Goal: Communication & Community: Answer question/provide support

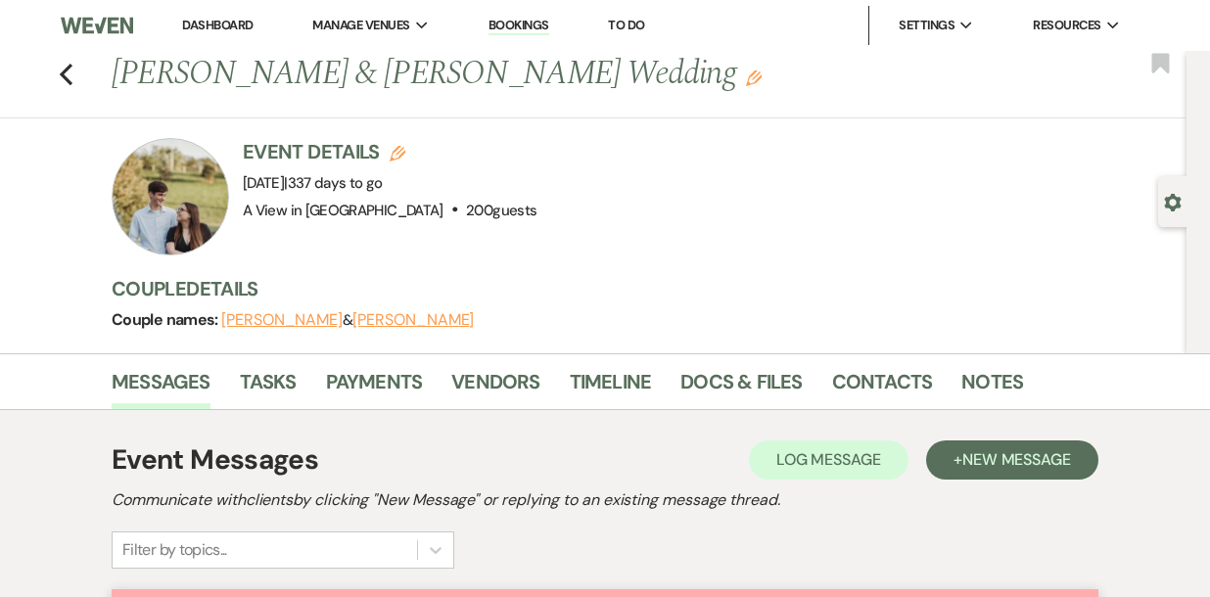
select select "6177"
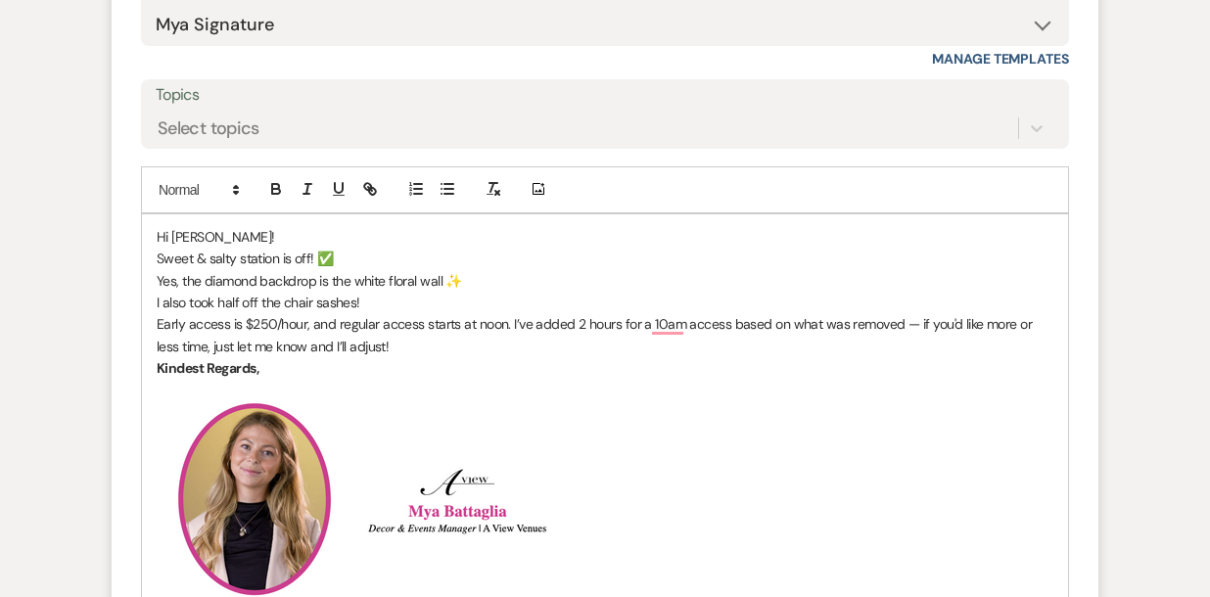
click at [163, 282] on p "Yes, the diamond backdrop is the white floral wall ✨" at bounding box center [605, 281] width 897 height 22
click at [153, 304] on div "Hi Kay-lynn! Sweet & salty station is off! ✅ Yes, the diamond backdrop is the w…" at bounding box center [605, 575] width 926 height 723
click at [163, 325] on p "Early access is $250/hour, and regular access starts at noon. I’ve added 2 hour…" at bounding box center [605, 335] width 897 height 44
click at [462, 283] on p "Yes, the diamond backdrop is the white floral wall ✨" at bounding box center [605, 281] width 897 height 22
click at [374, 254] on p "Sweet & salty station is off! ✅" at bounding box center [605, 259] width 897 height 22
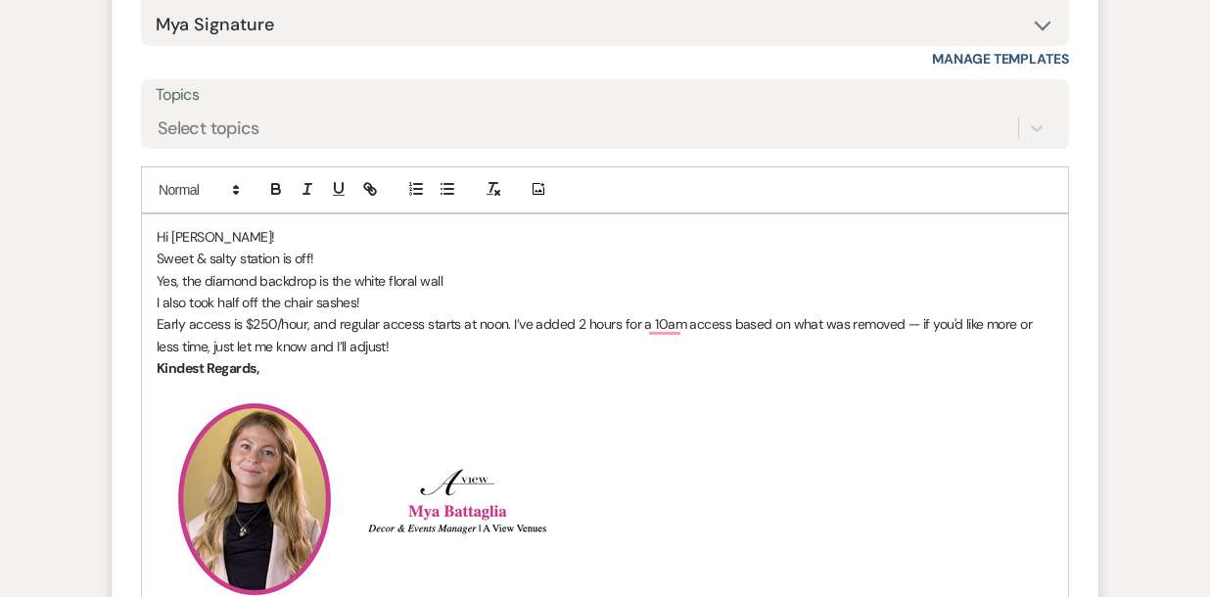
click at [408, 339] on p "Early access is $250/hour, and regular access starts at noon. I’ve added 2 hour…" at bounding box center [605, 335] width 897 height 44
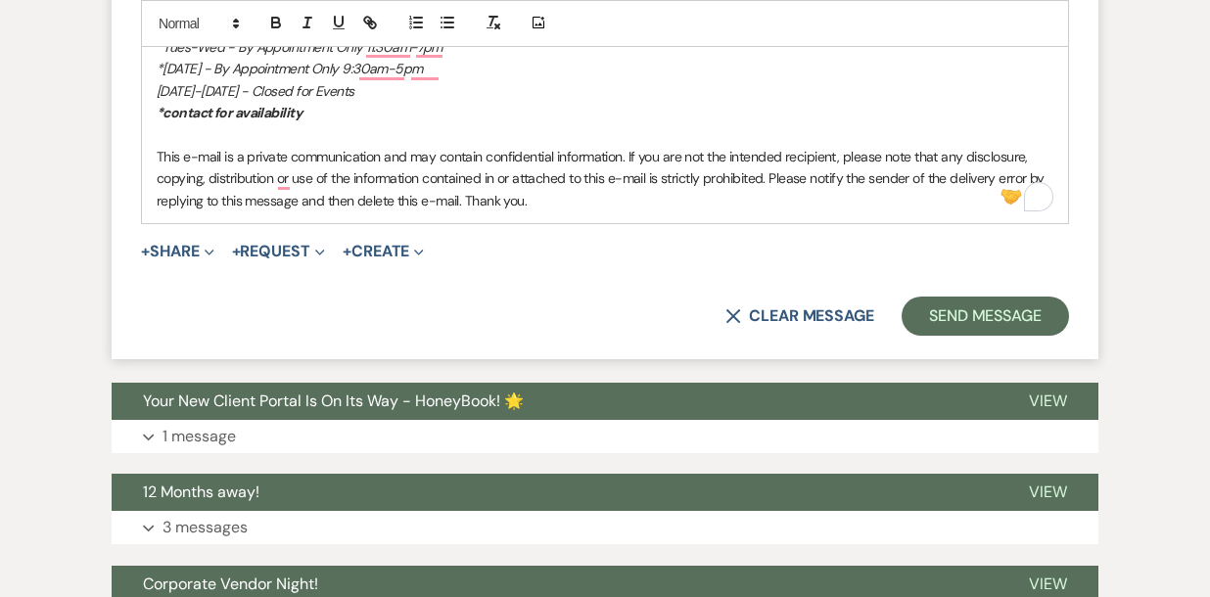
scroll to position [3523, 0]
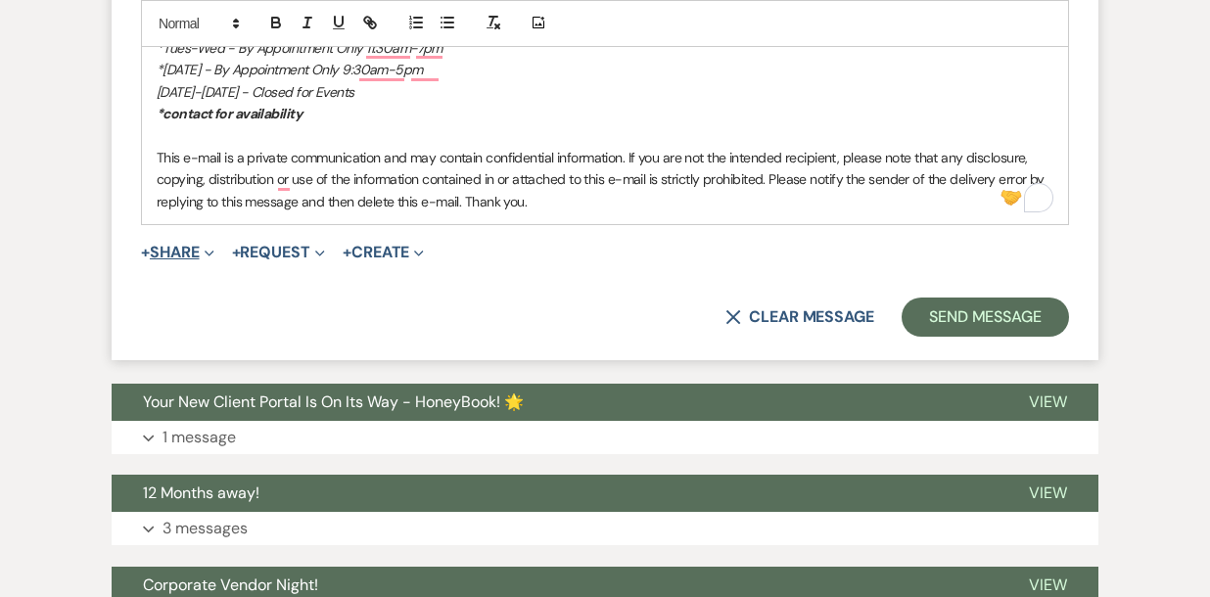
click at [179, 253] on button "+ Share Expand" at bounding box center [177, 253] width 73 height 16
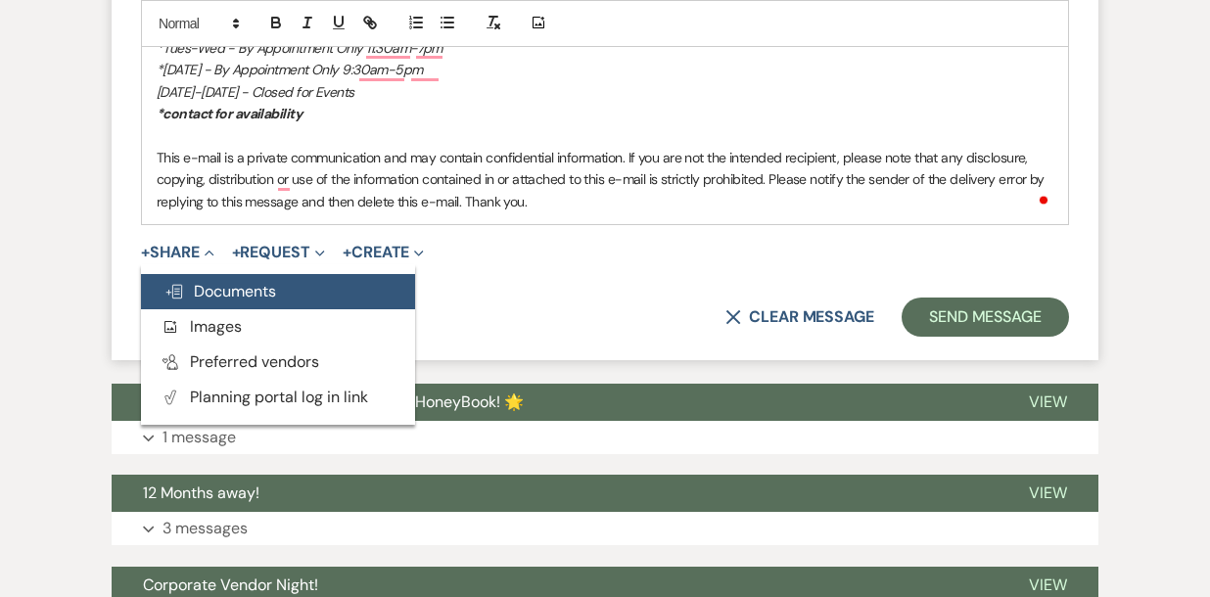
click at [237, 302] on span "Doc Upload Documents" at bounding box center [220, 291] width 112 height 21
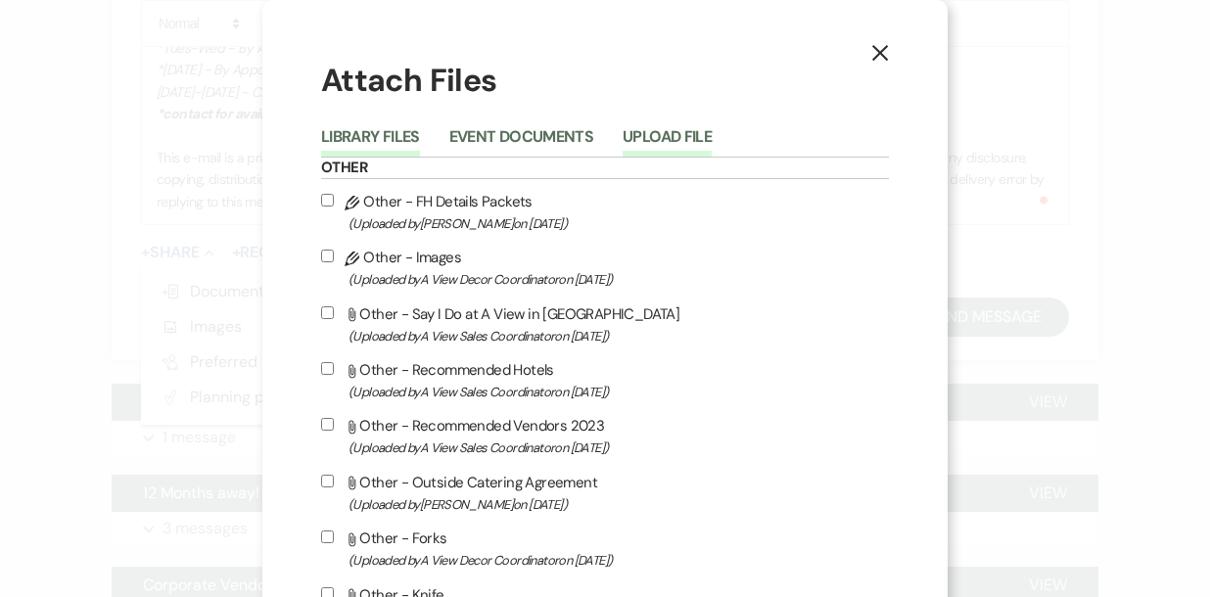
click at [678, 137] on button "Upload File" at bounding box center [667, 142] width 89 height 27
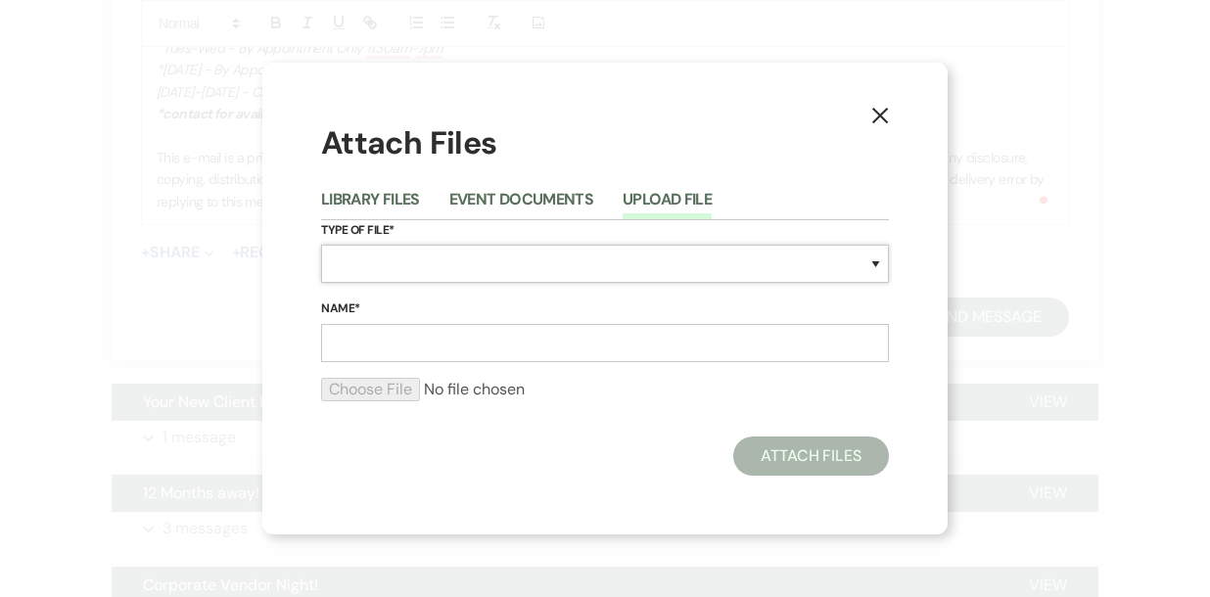
click at [404, 273] on select "Special Event Insurance Vendor Certificate of Insurance Contracts / Rental Agre…" at bounding box center [605, 264] width 568 height 38
select select "22"
click at [321, 245] on select "Special Event Insurance Vendor Certificate of Insurance Contracts / Rental Agre…" at bounding box center [605, 264] width 568 height 38
click at [386, 351] on input "Name*" at bounding box center [605, 343] width 568 height 38
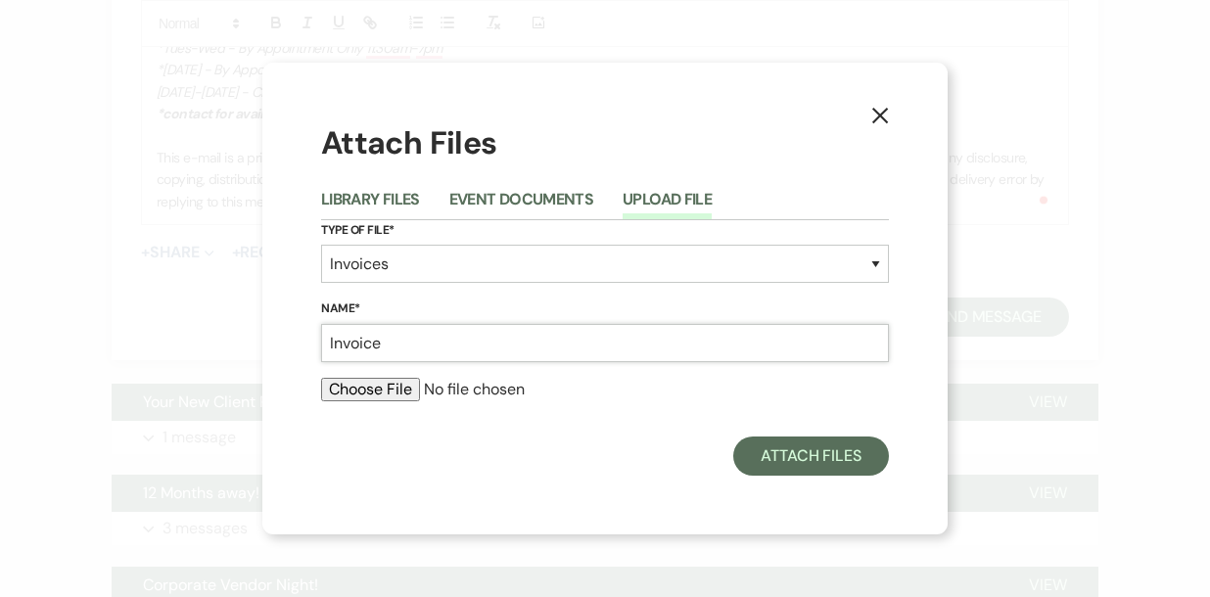
type input "Invoice"
click at [397, 389] on input "file" at bounding box center [605, 389] width 568 height 23
type input "C:\fakepath\Kay-Lynn New invoice.pdf"
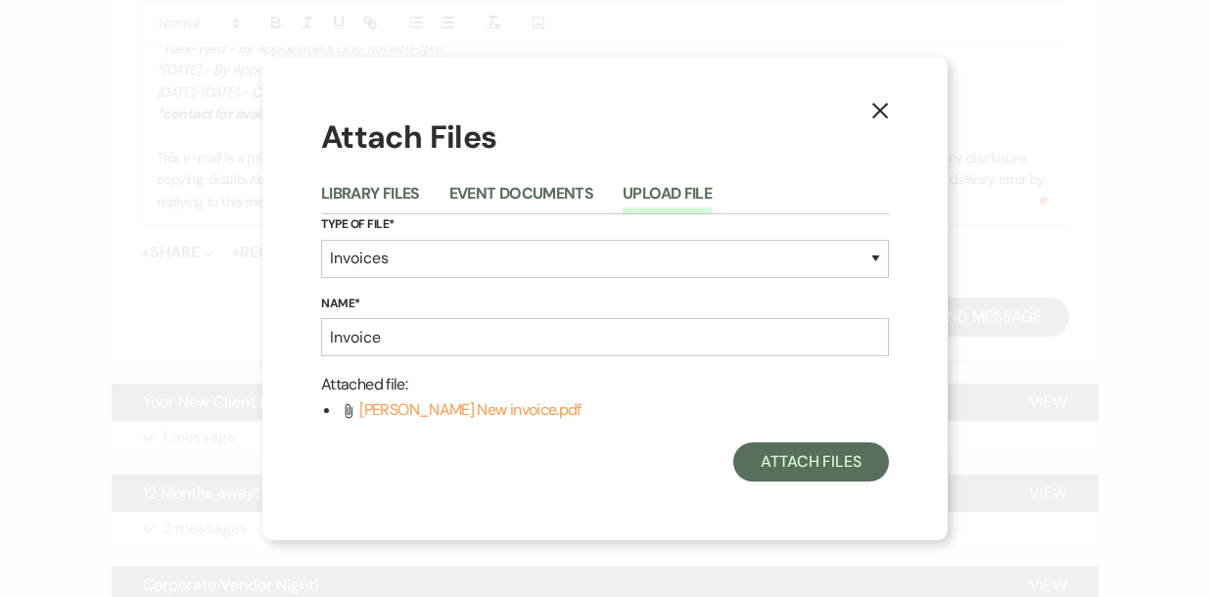
click at [812, 485] on div "X Attach Files Library Files Event Documents Upload File Type of File* Special …" at bounding box center [604, 298] width 685 height 483
click at [769, 459] on button "Attach Files" at bounding box center [811, 461] width 156 height 39
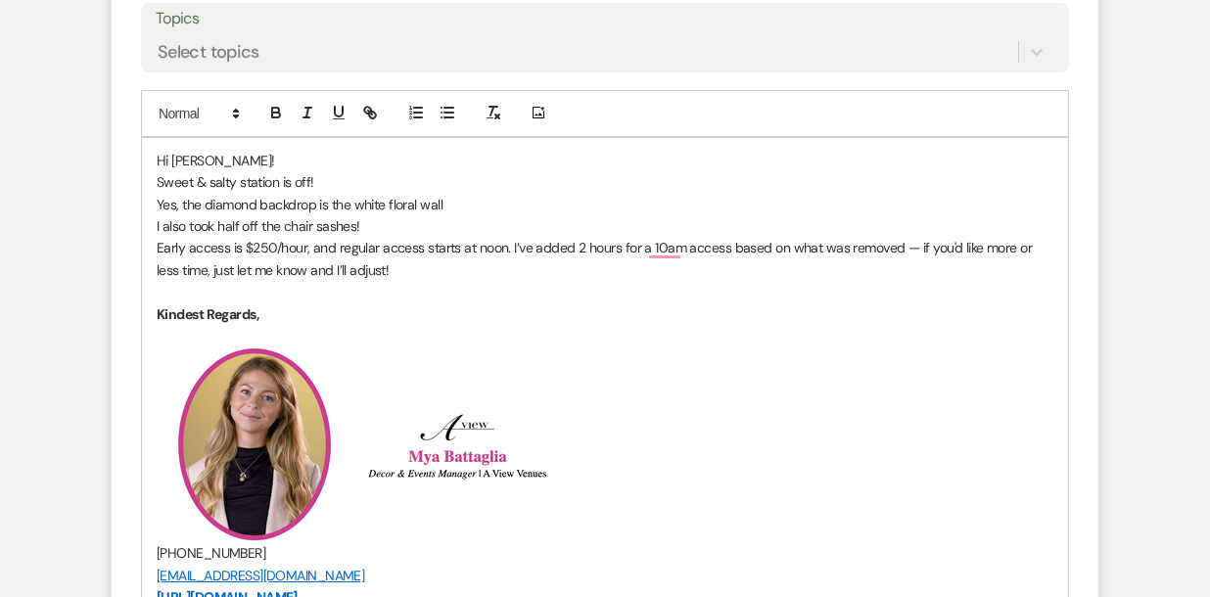
scroll to position [2793, 0]
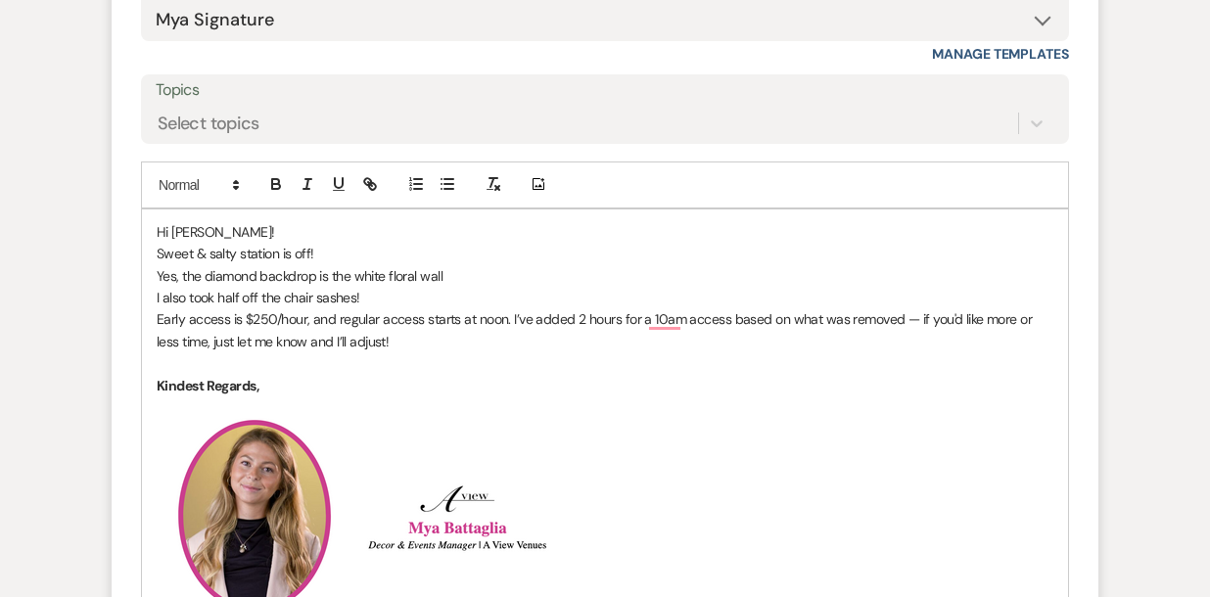
click at [168, 276] on p "Yes, the diamond backdrop is the white floral wall" at bounding box center [605, 276] width 897 height 22
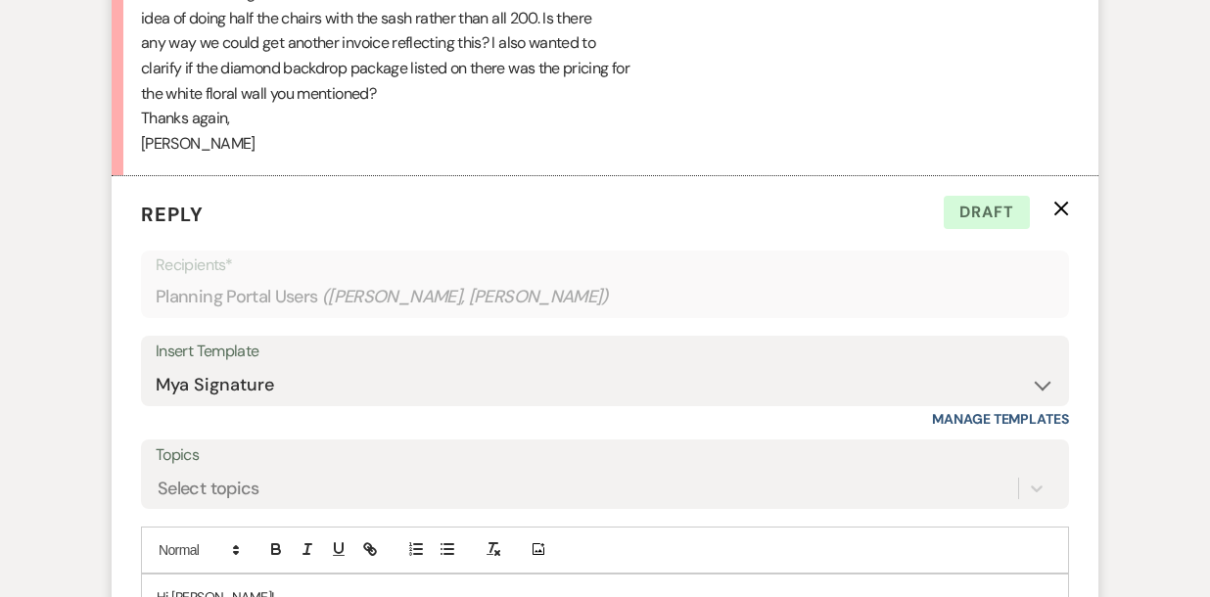
scroll to position [2700, 0]
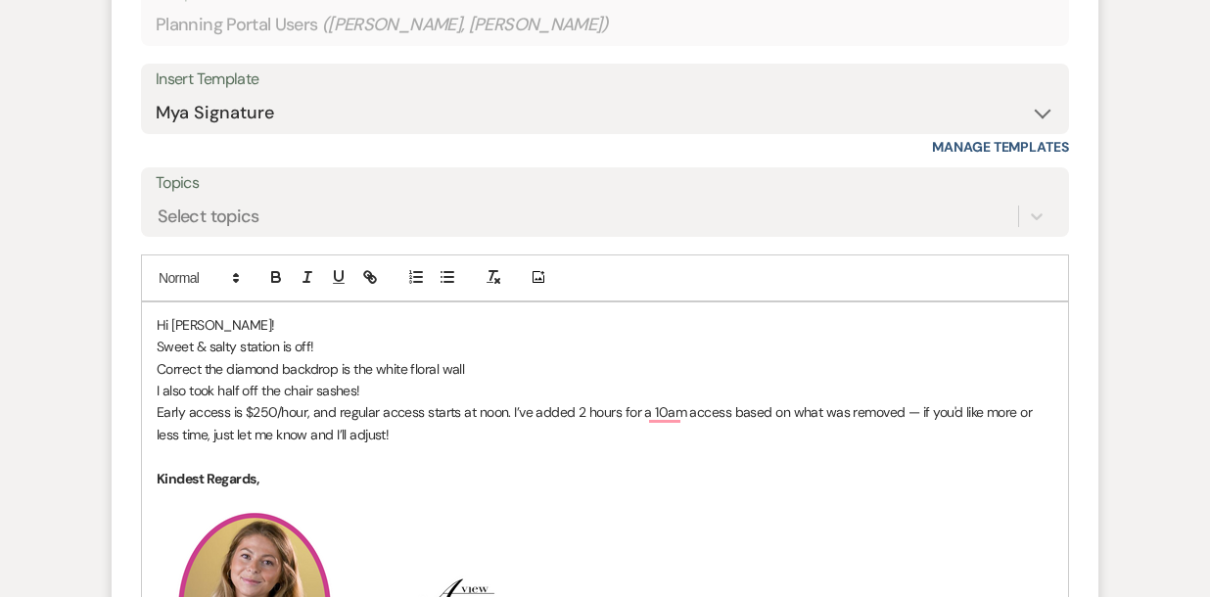
click at [498, 373] on p "Correct the diamond backdrop is the white floral wall" at bounding box center [605, 369] width 897 height 22
click at [340, 349] on p "Sweet & salty station is off!" at bounding box center [605, 347] width 897 height 22
click at [180, 369] on p "Correct the diamond backdrop is the white floral wall!" at bounding box center [605, 369] width 897 height 22
click at [502, 365] on p "Correct! the diamond backdrop is the white floral wall!" at bounding box center [605, 369] width 897 height 22
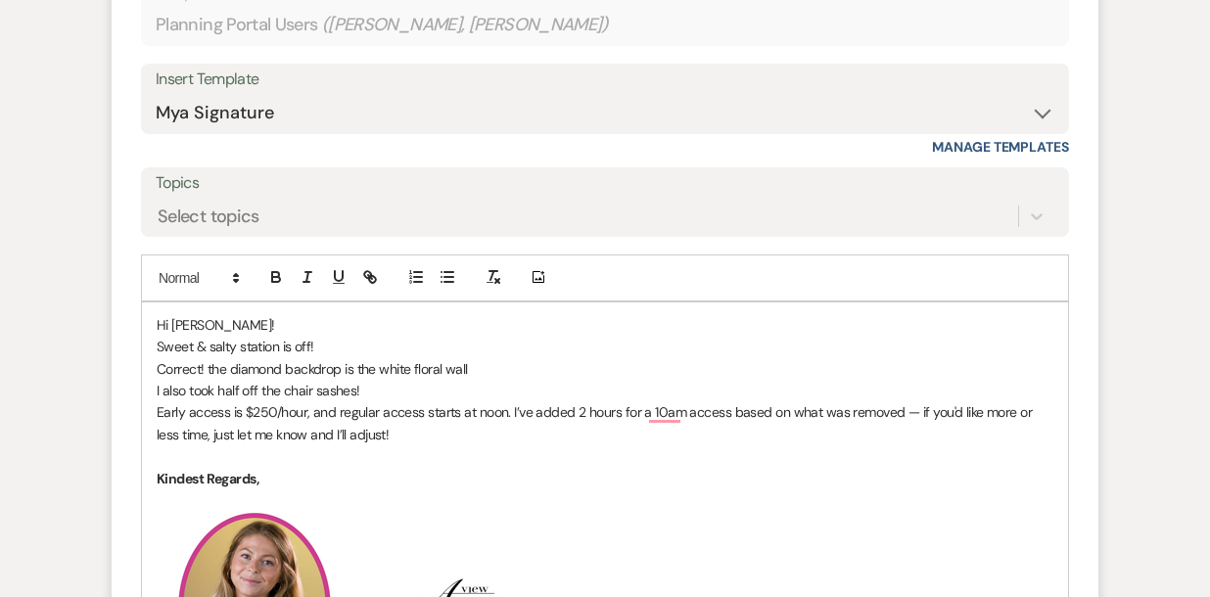
click at [213, 367] on p "Correct! the diamond backdrop is the white floral wall" at bounding box center [605, 369] width 897 height 22
click at [479, 364] on p "Correct! The diamond backdrop is the white floral wall" at bounding box center [605, 369] width 897 height 22
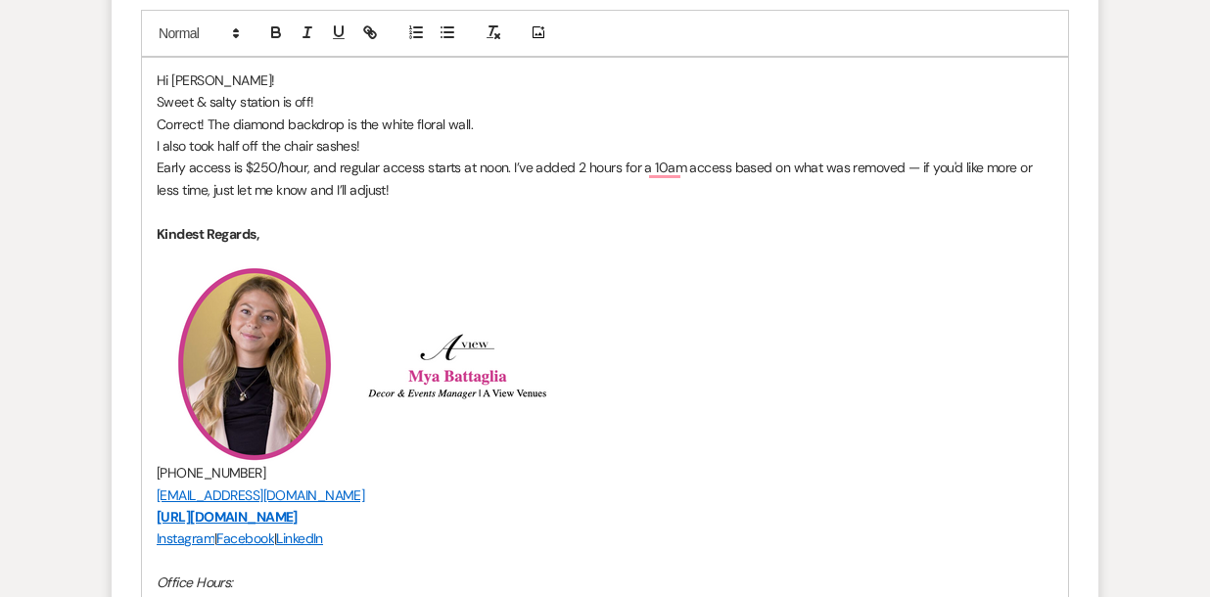
scroll to position [2911, 0]
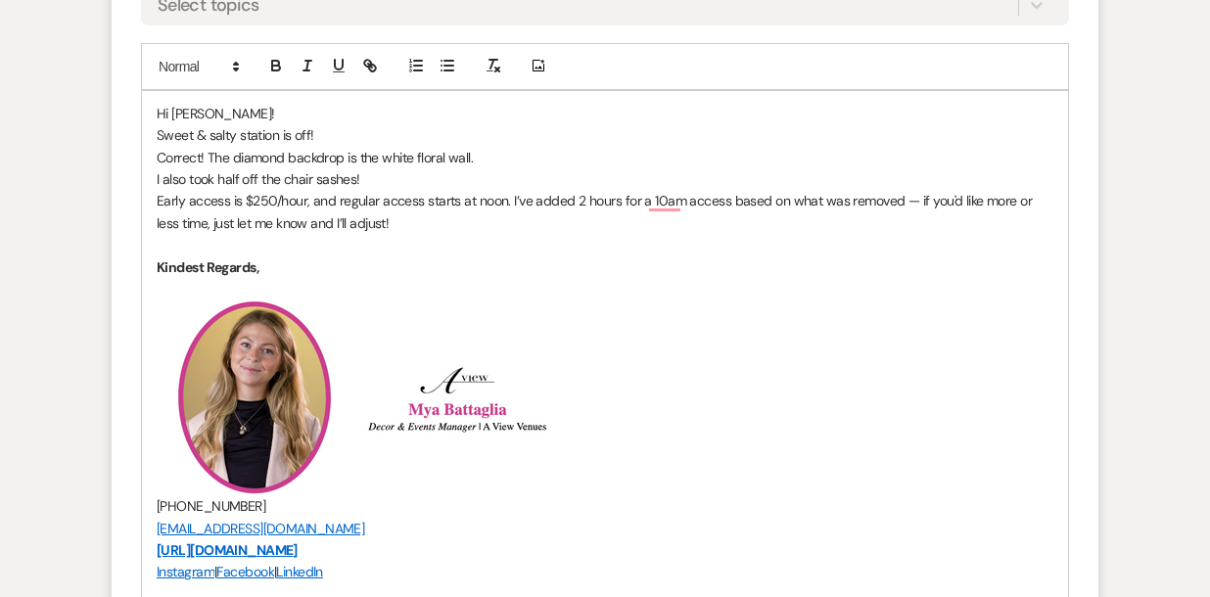
click at [277, 114] on p "Hi Kay-lynn!" at bounding box center [605, 114] width 897 height 22
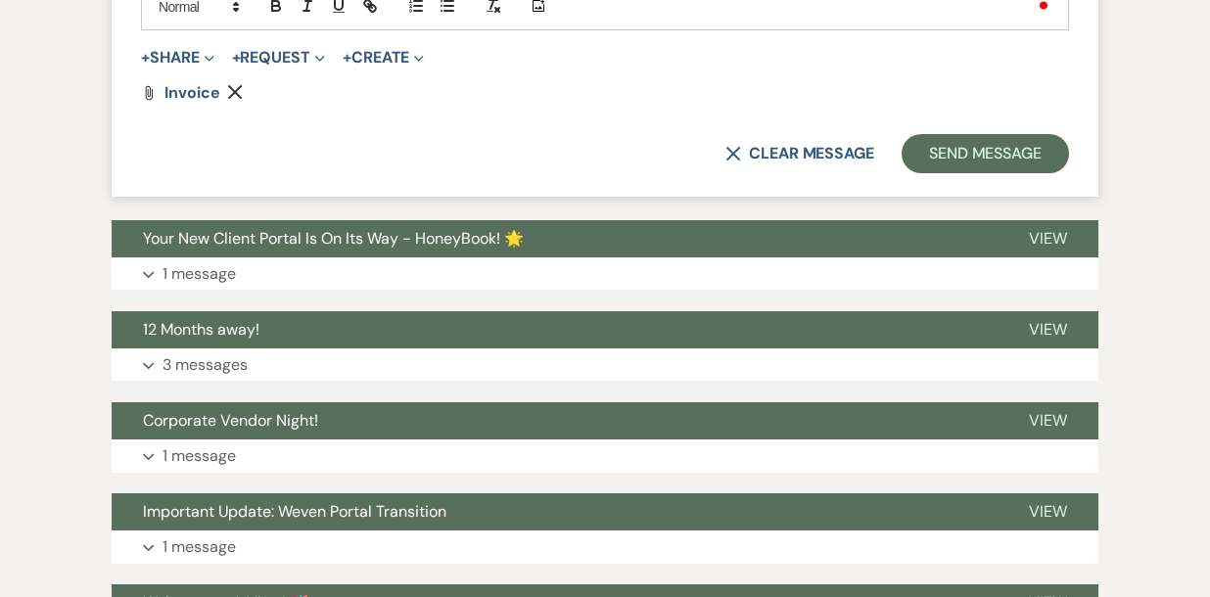
scroll to position [3756, 0]
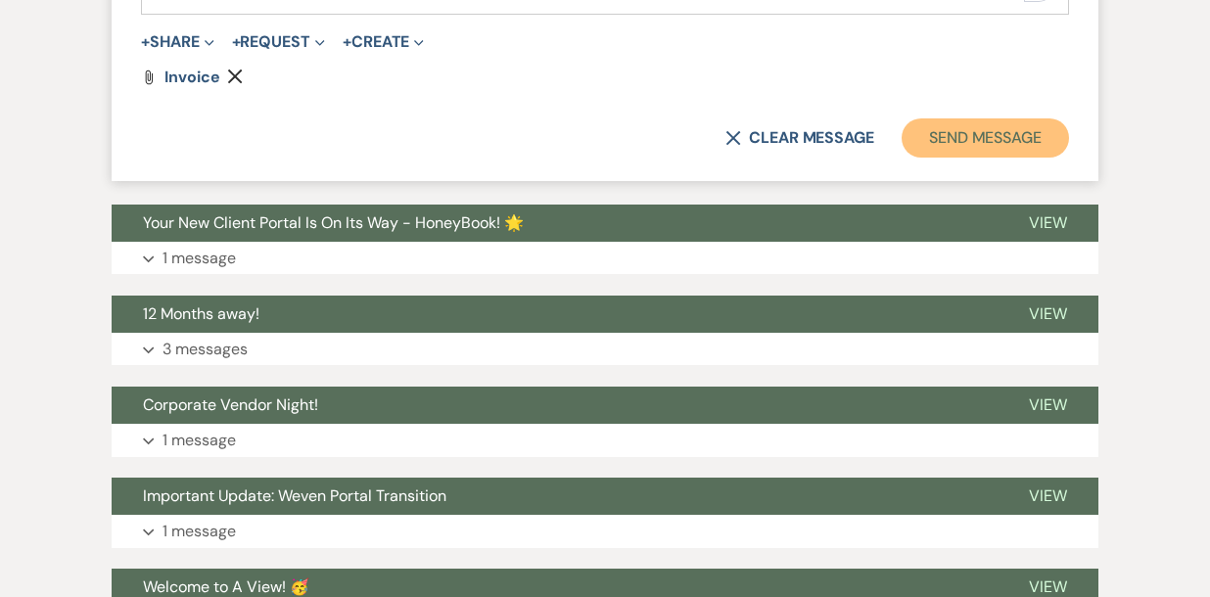
click at [975, 119] on button "Send Message" at bounding box center [985, 137] width 167 height 39
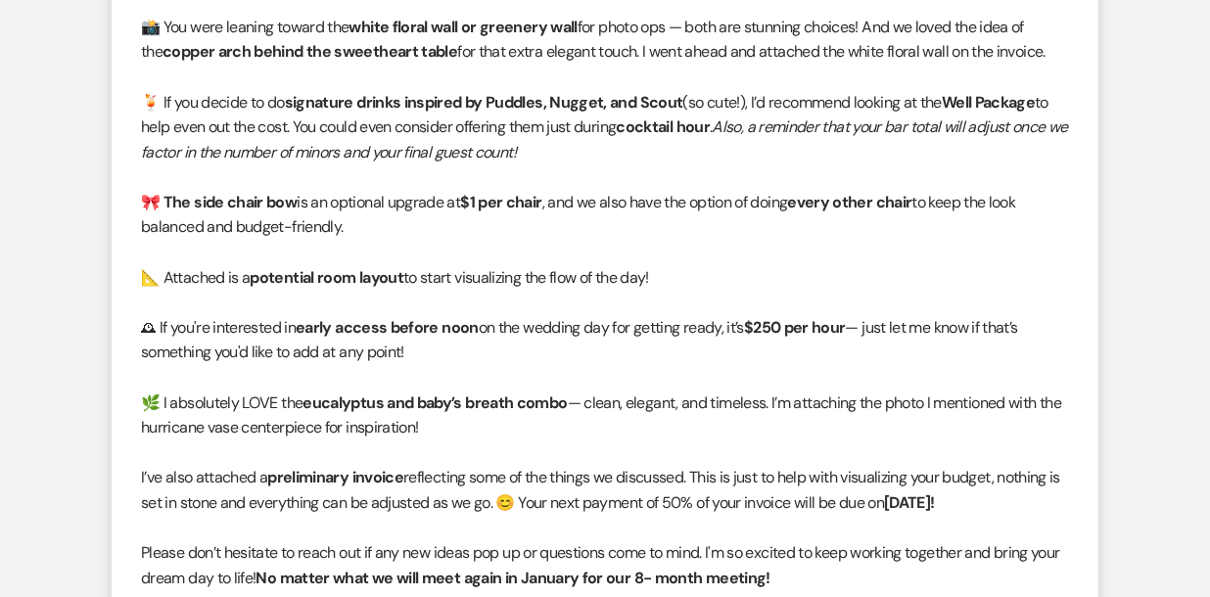
scroll to position [0, 0]
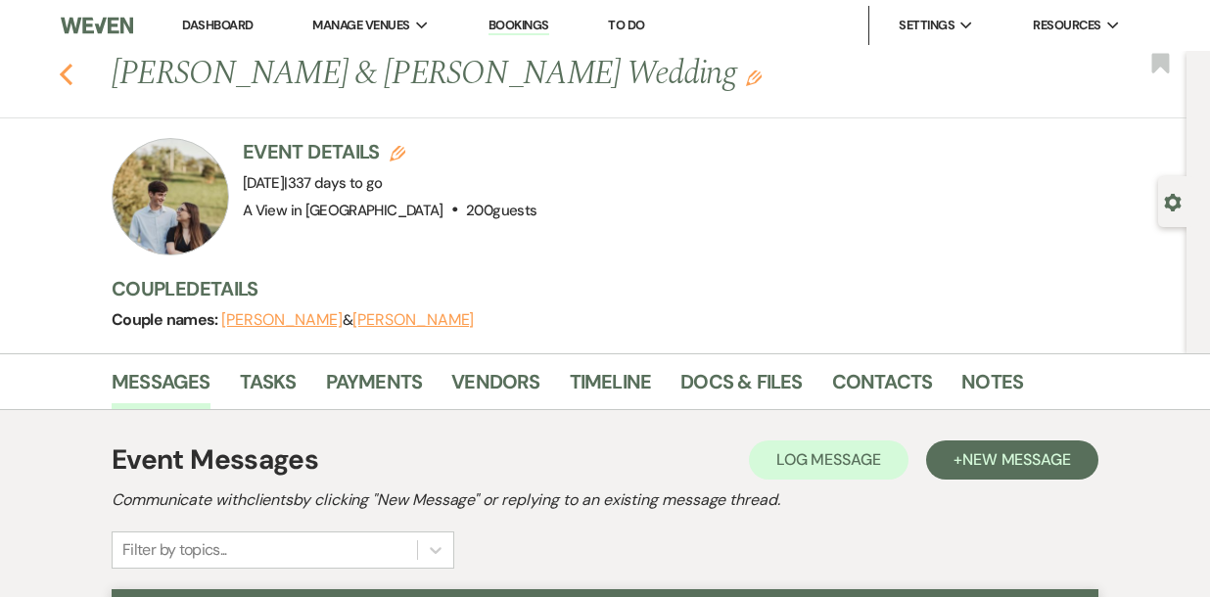
click at [68, 71] on icon "Previous" at bounding box center [66, 74] width 15 height 23
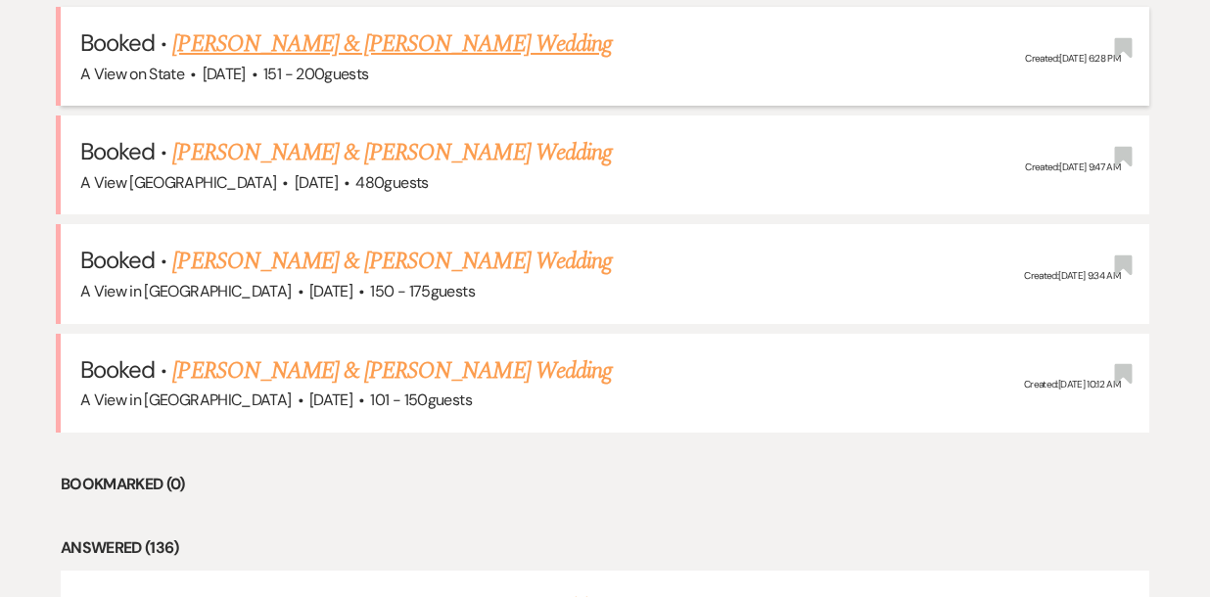
scroll to position [1288, 0]
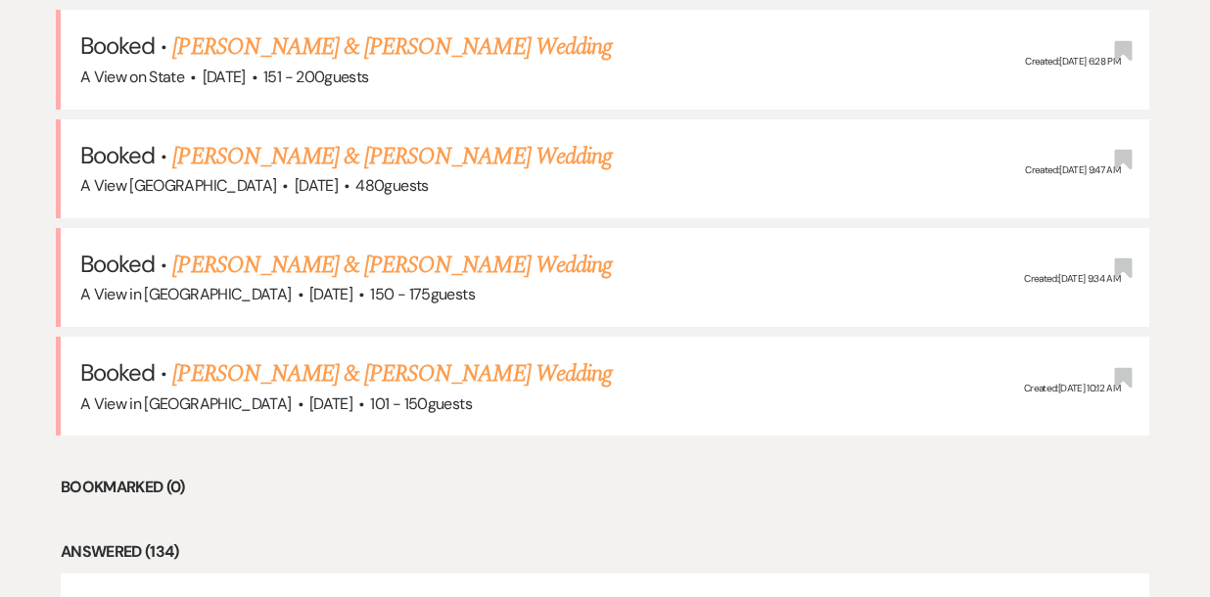
scroll to position [1288, 0]
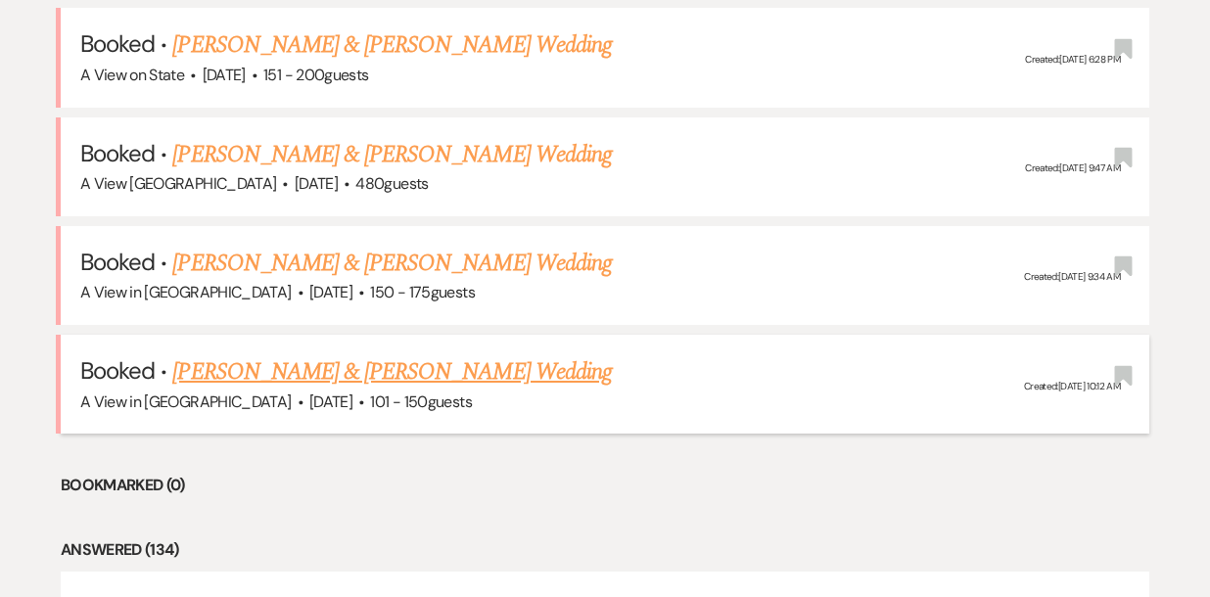
click at [302, 373] on link "[PERSON_NAME] & [PERSON_NAME] Wedding" at bounding box center [391, 371] width 439 height 35
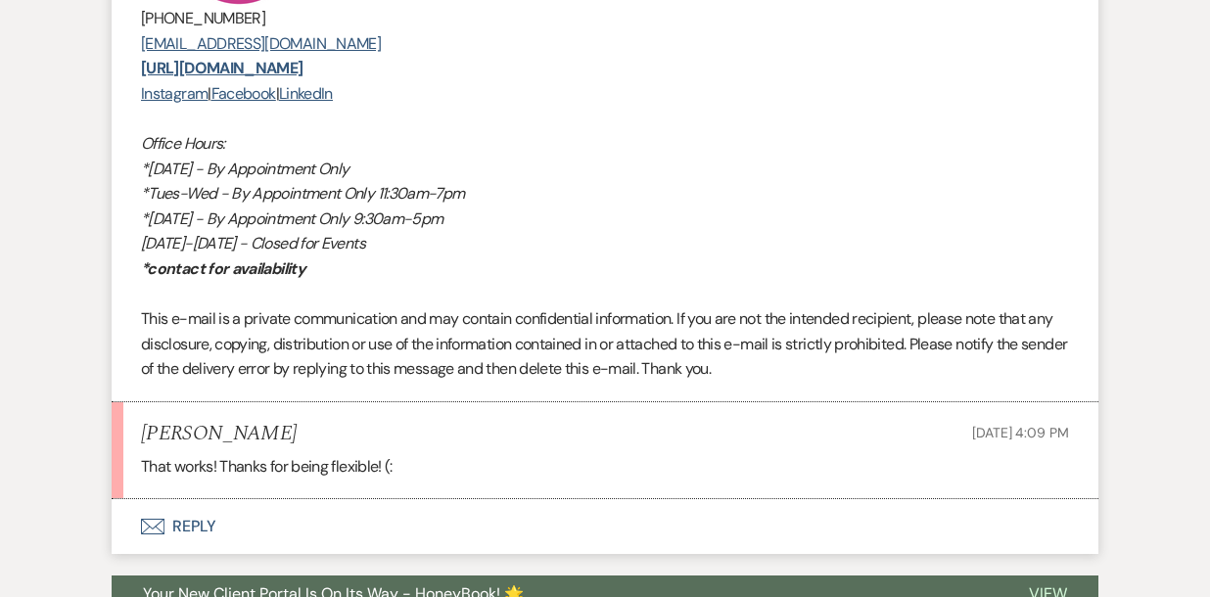
scroll to position [3403, 0]
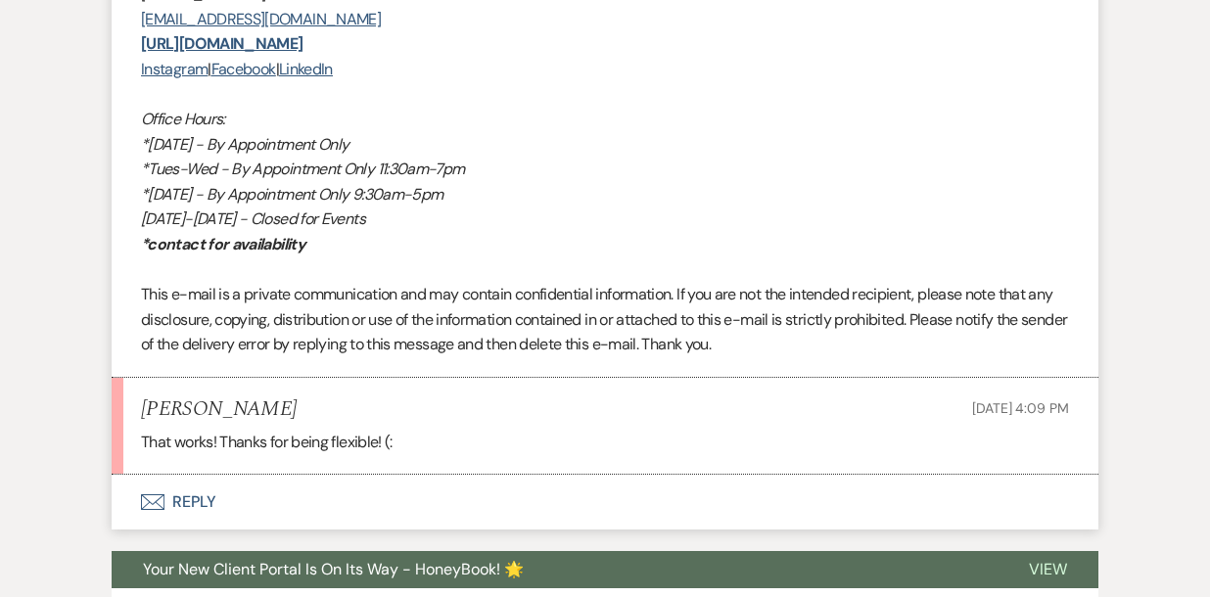
scroll to position [1288, 0]
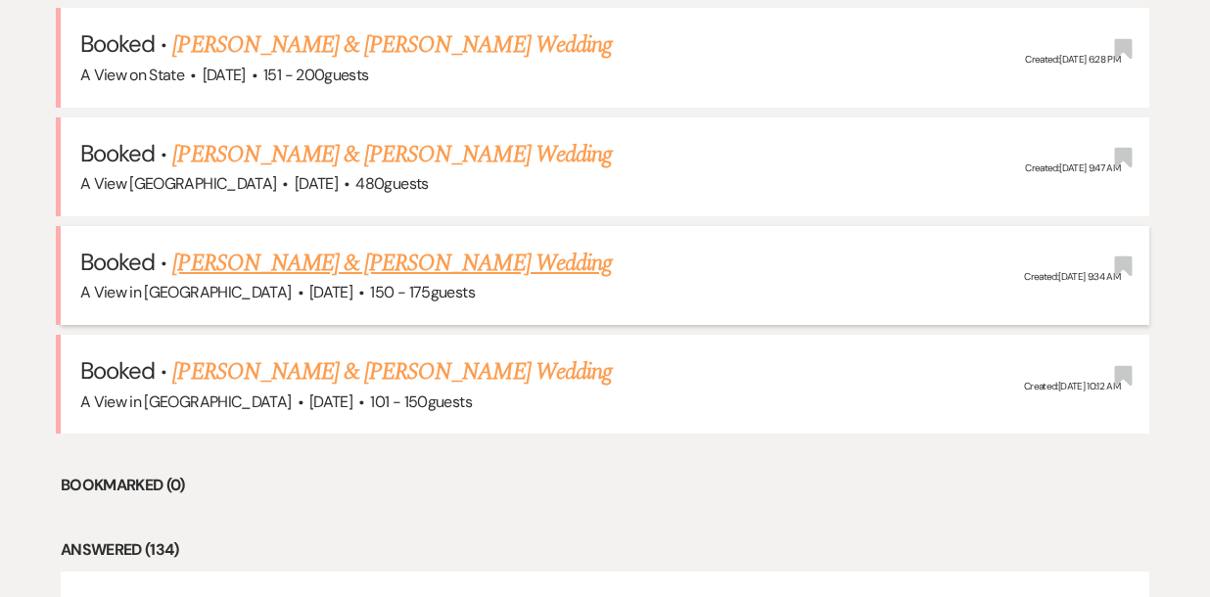
click at [276, 263] on link "[PERSON_NAME] & [PERSON_NAME] Wedding" at bounding box center [391, 263] width 439 height 35
